Goal: Find specific page/section: Find specific page/section

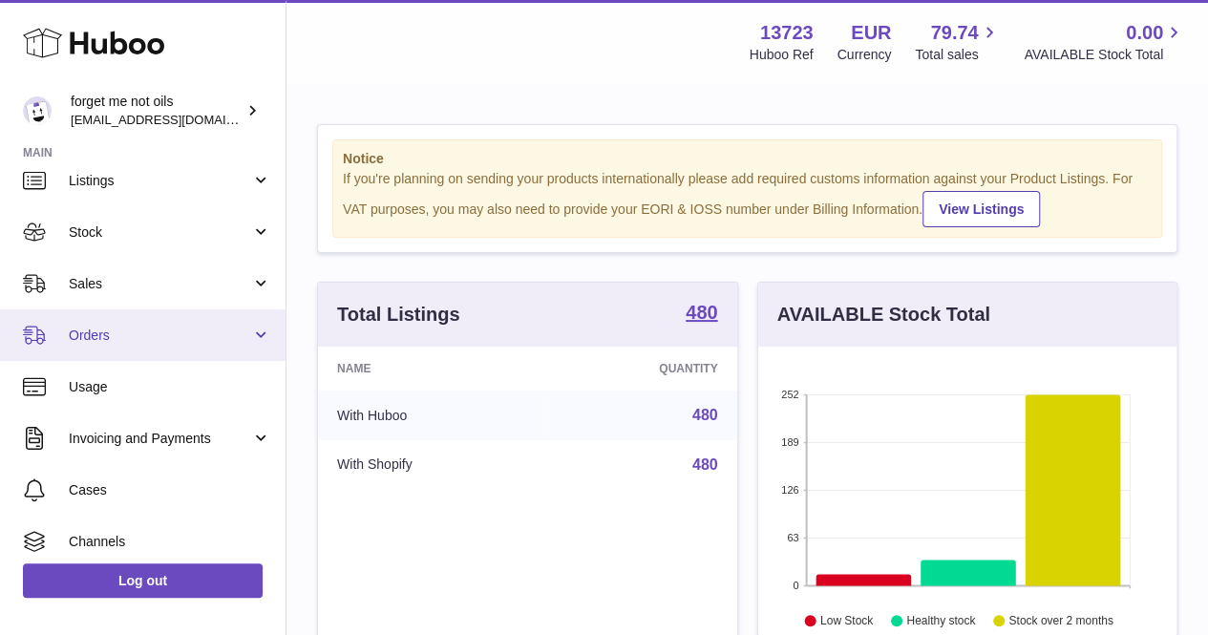
scroll to position [96, 0]
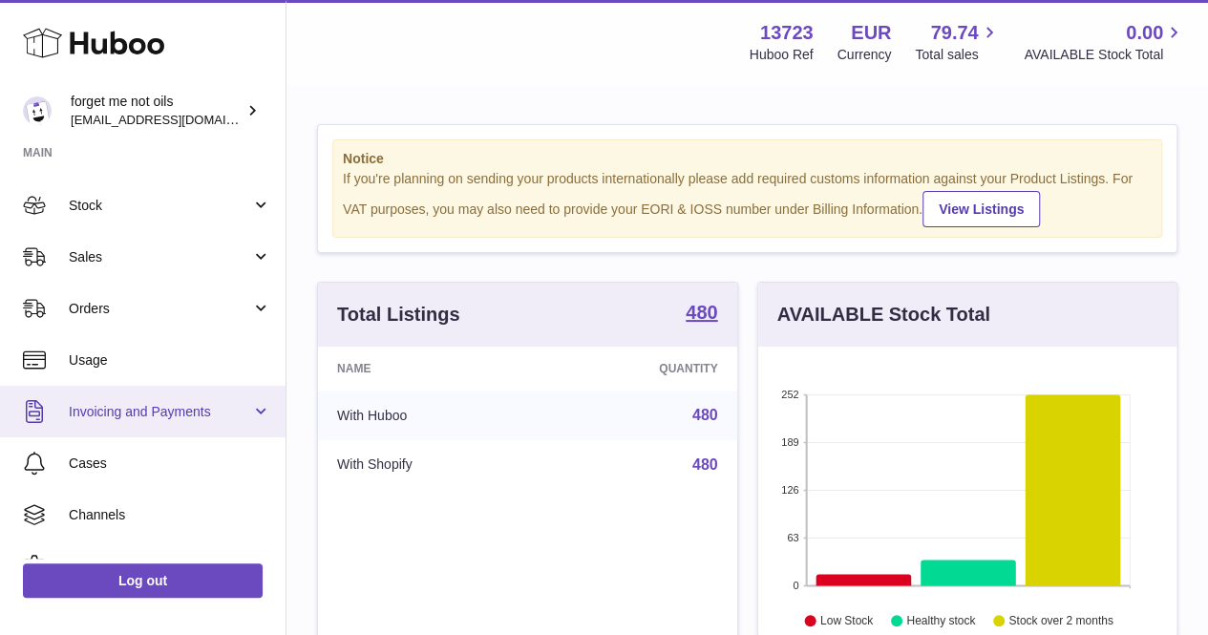
click at [191, 397] on link "Invoicing and Payments" at bounding box center [143, 412] width 286 height 52
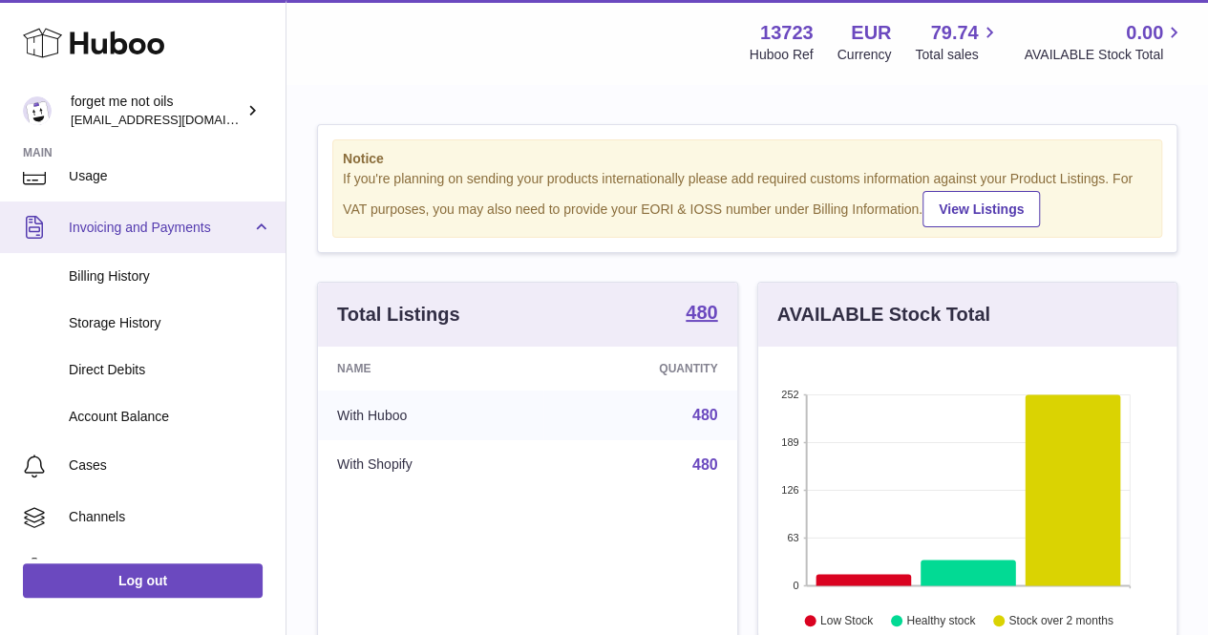
scroll to position [287, 0]
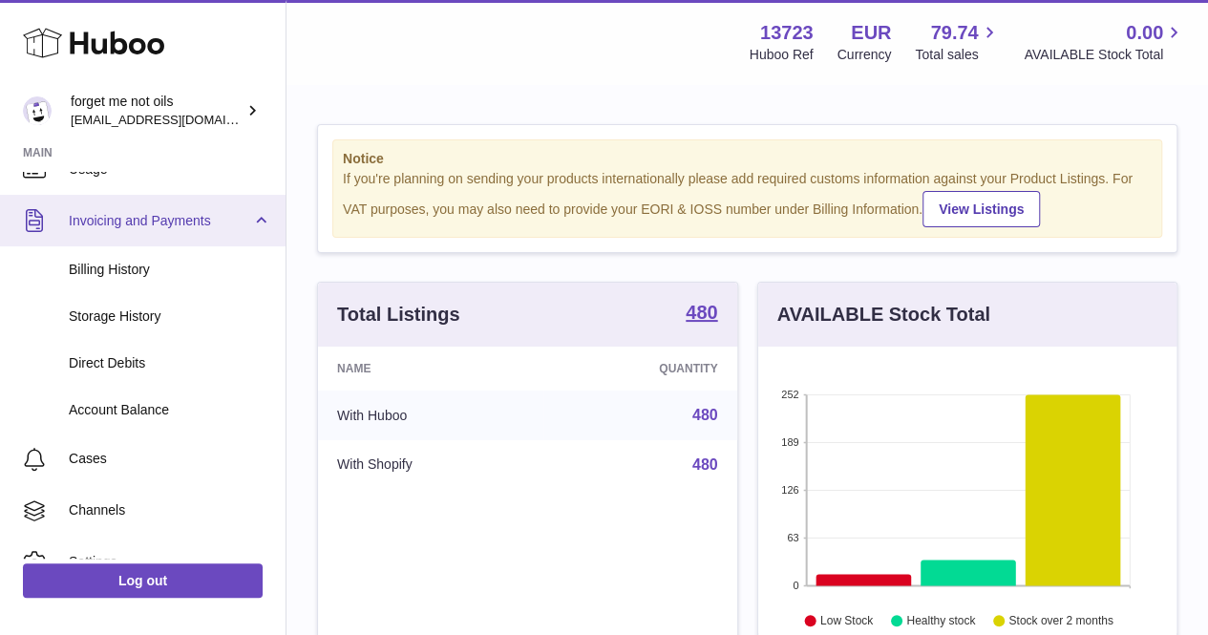
click at [191, 397] on link "Account Balance" at bounding box center [143, 410] width 286 height 47
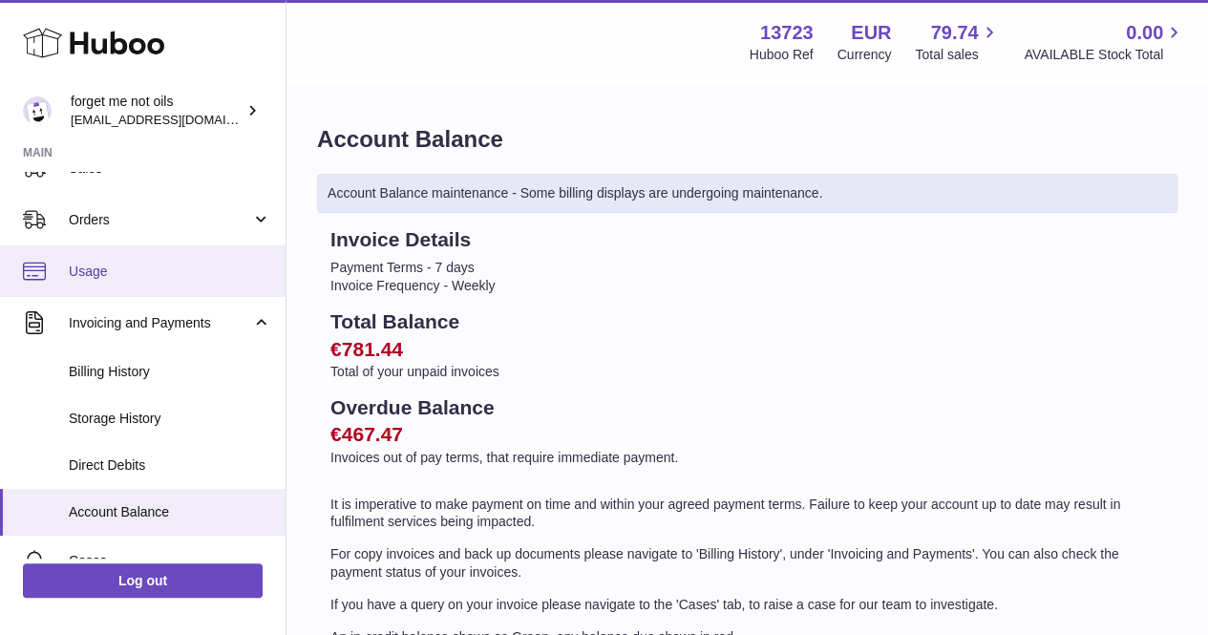
scroll to position [191, 0]
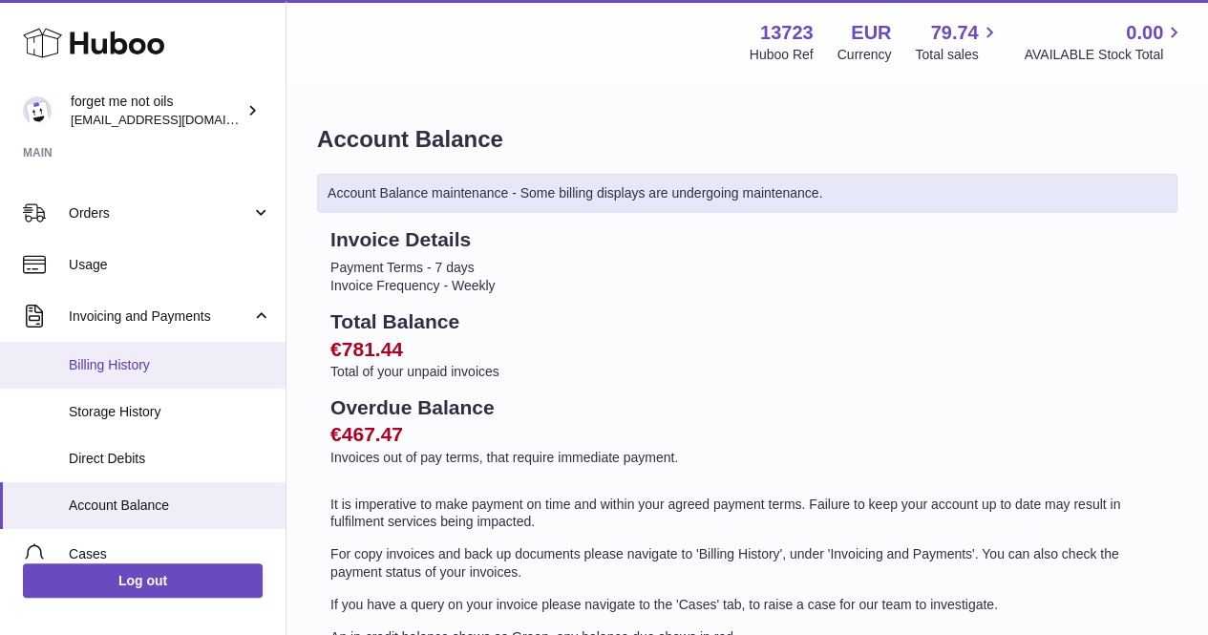
click at [162, 368] on span "Billing History" at bounding box center [170, 365] width 202 height 18
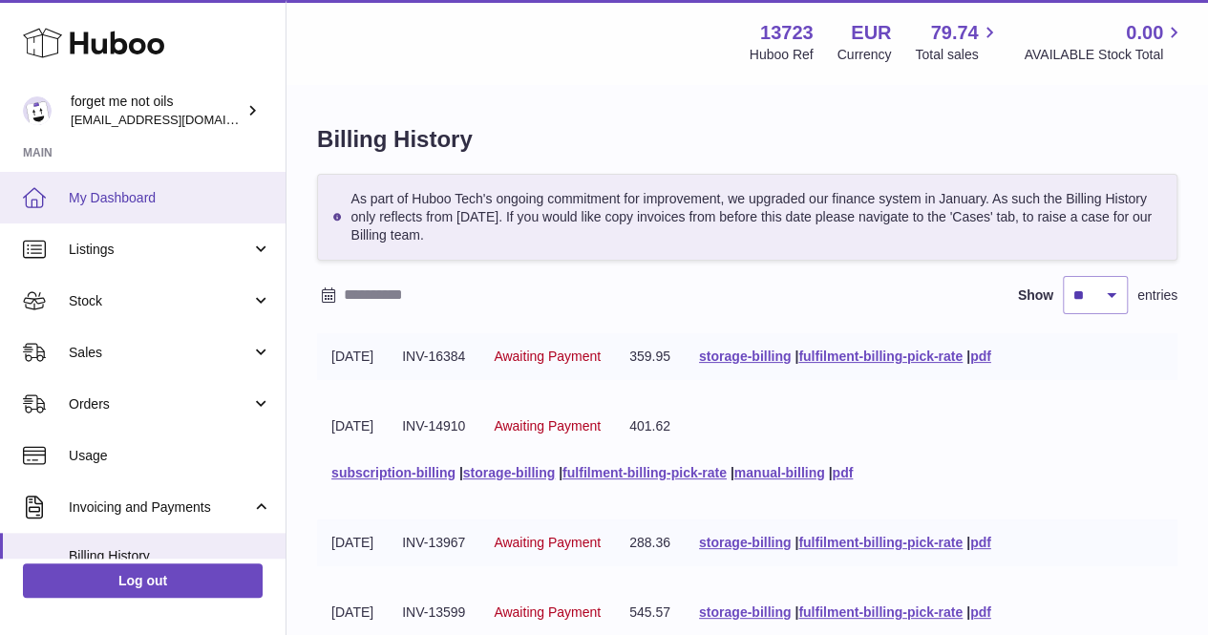
click at [160, 216] on link "My Dashboard" at bounding box center [143, 198] width 286 height 52
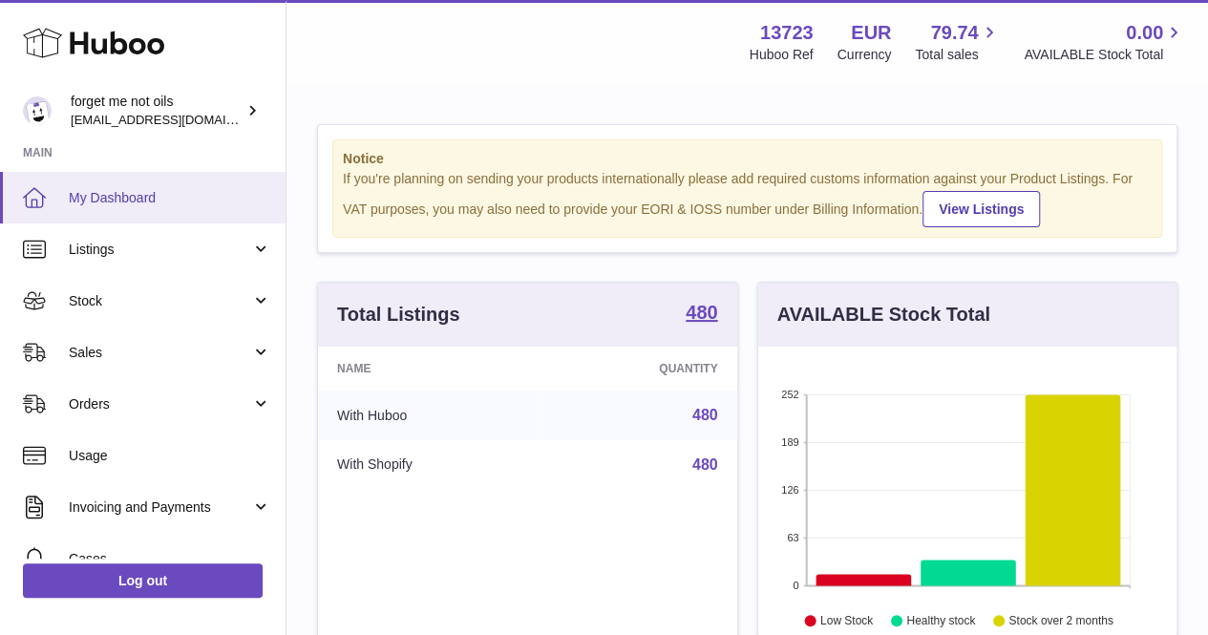
scroll to position [298, 418]
